Goal: Ask a question: Seek information or help from site administrators or community

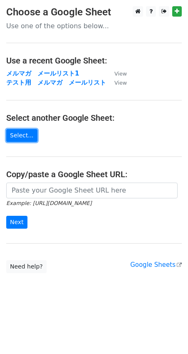
click at [22, 130] on link "Select..." at bounding box center [21, 135] width 31 height 13
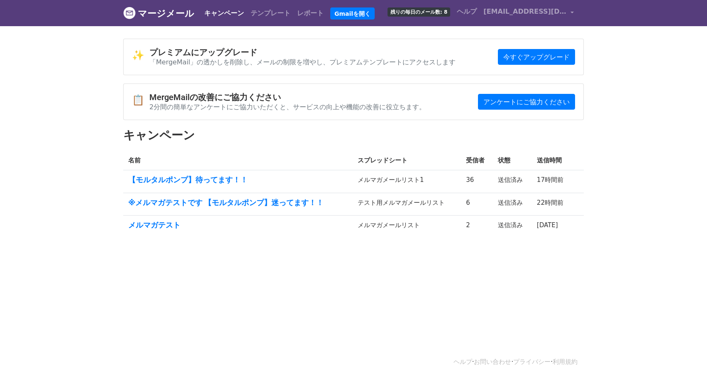
click at [600, 141] on body "マージメール キャンペーン テンプレート レポート Gmailを開く 残りの毎日のメール数: 8 [GEOGRAPHIC_DATA] [EMAIL_ADDRE…" at bounding box center [353, 139] width 707 height 278
click at [477, 10] on font "ヘルプ" at bounding box center [467, 11] width 20 height 8
